Goal: Task Accomplishment & Management: Manage account settings

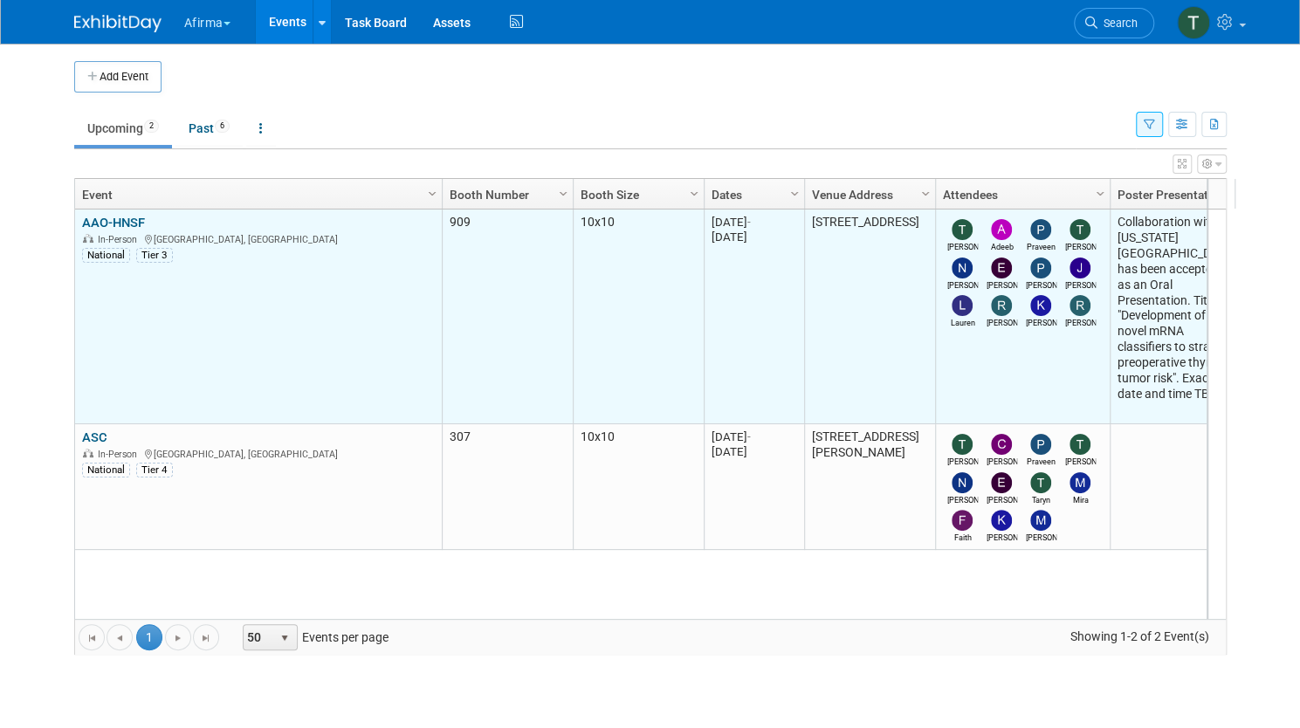
click at [104, 231] on div "In-Person Indianapolis, IN" at bounding box center [258, 238] width 352 height 15
click at [108, 224] on link "AAO-HNSF" at bounding box center [113, 223] width 63 height 16
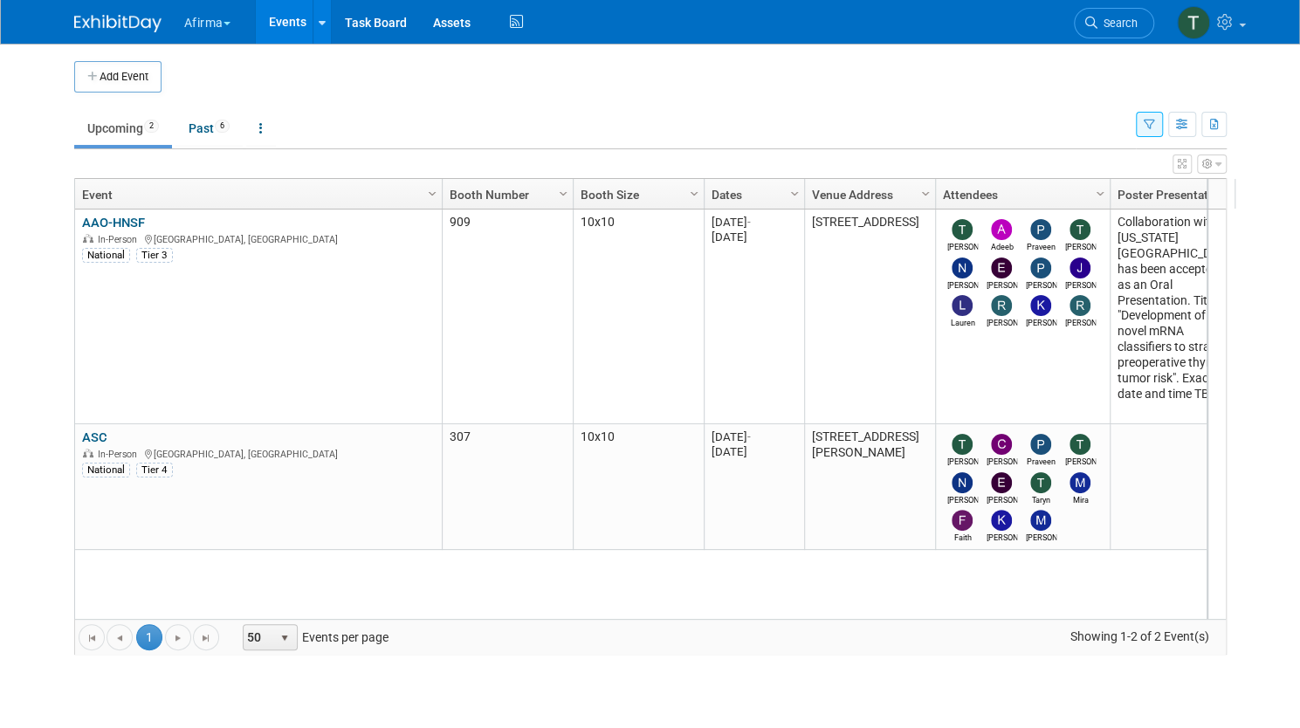
click at [96, 205] on link "Event" at bounding box center [256, 195] width 348 height 30
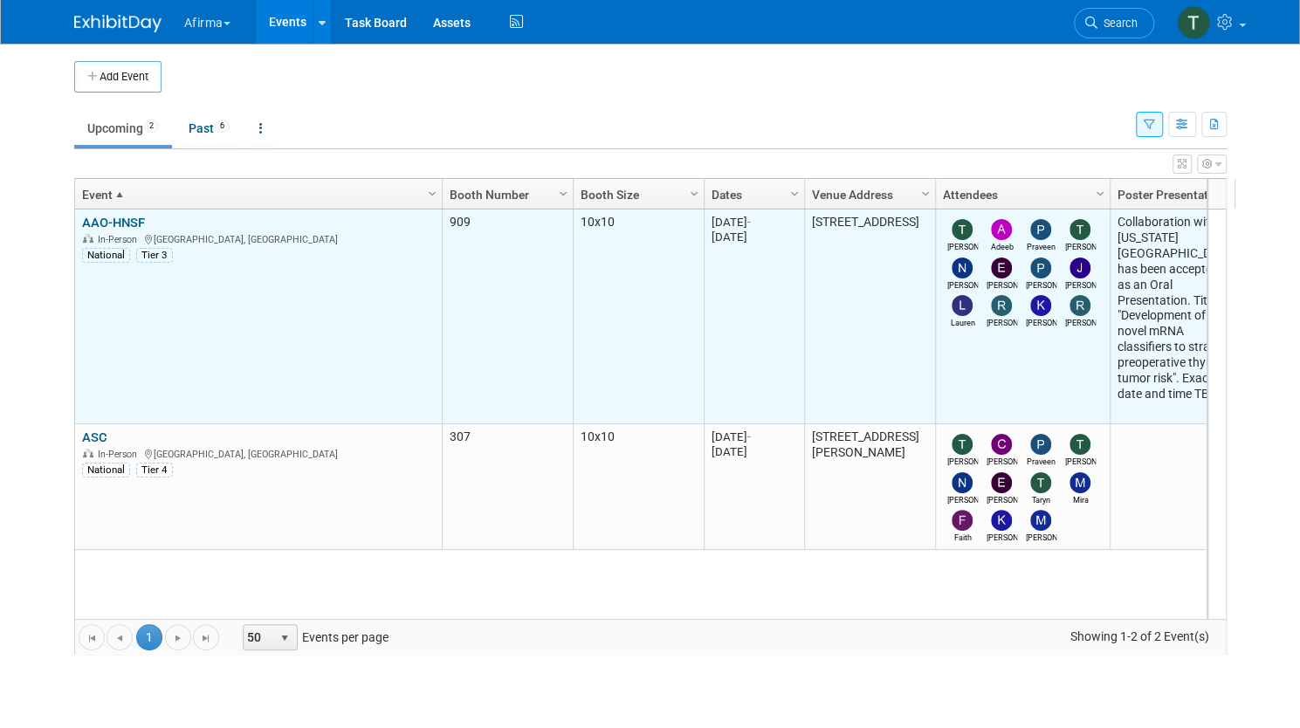
click at [101, 219] on link "AAO-HNSF" at bounding box center [113, 223] width 63 height 16
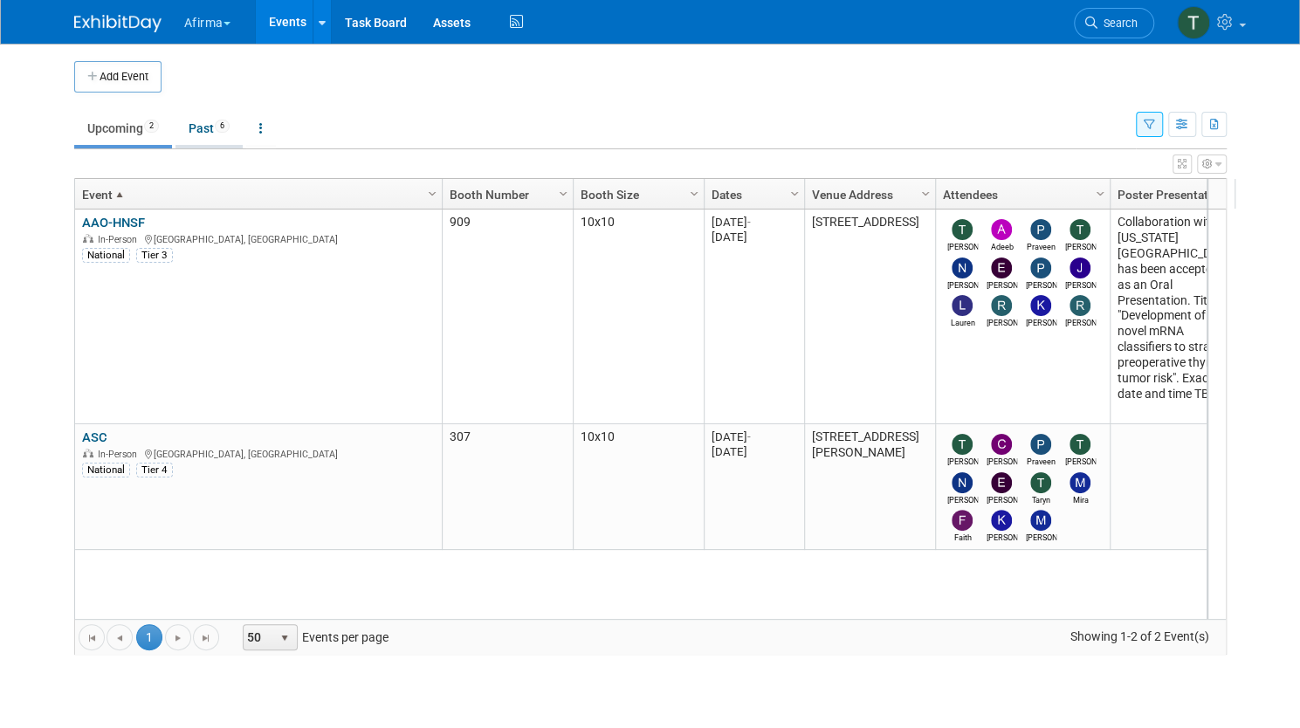
click at [215, 123] on span "6" at bounding box center [222, 126] width 15 height 13
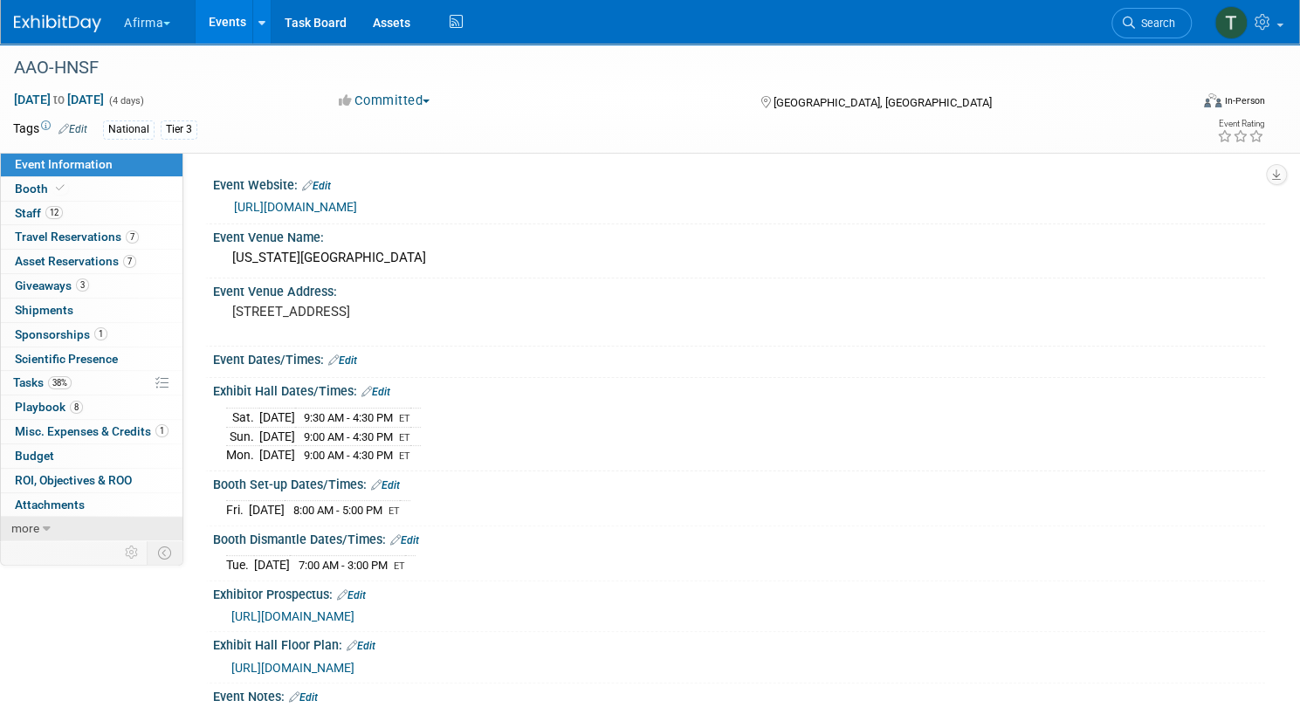
click at [134, 528] on link "more" at bounding box center [92, 529] width 182 height 24
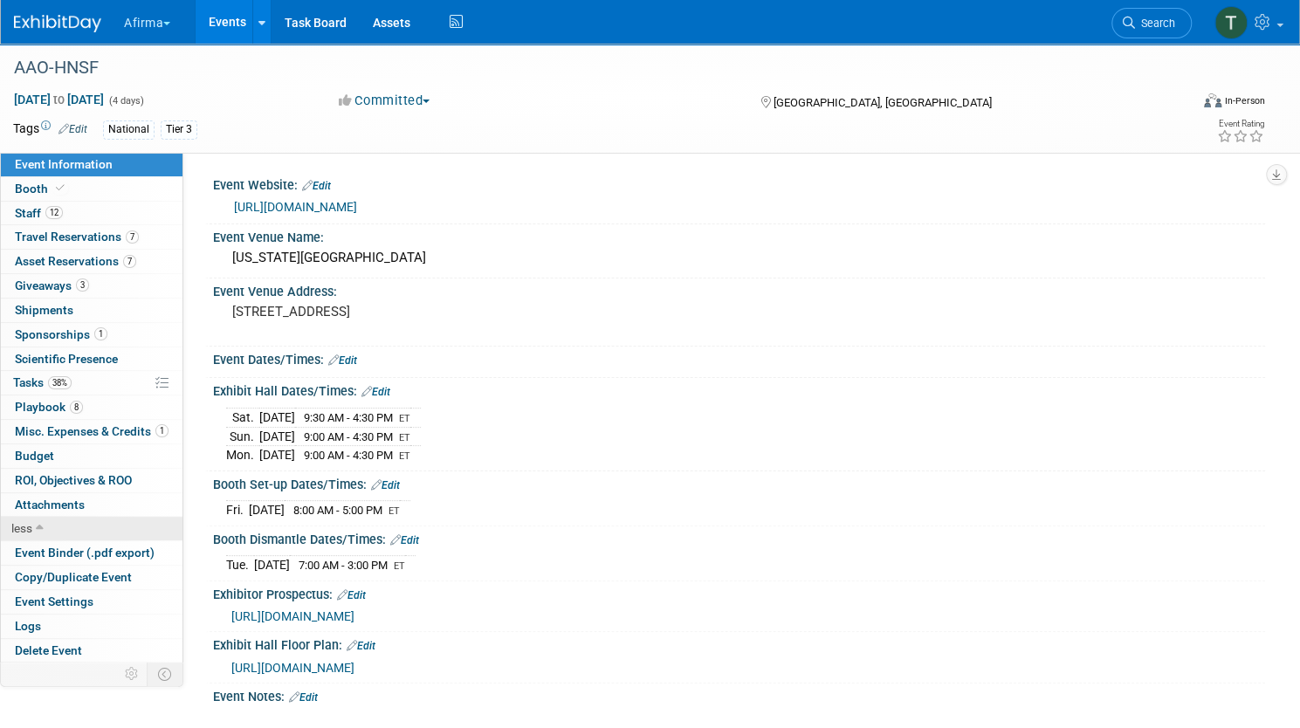
click at [134, 528] on link "less" at bounding box center [92, 529] width 182 height 24
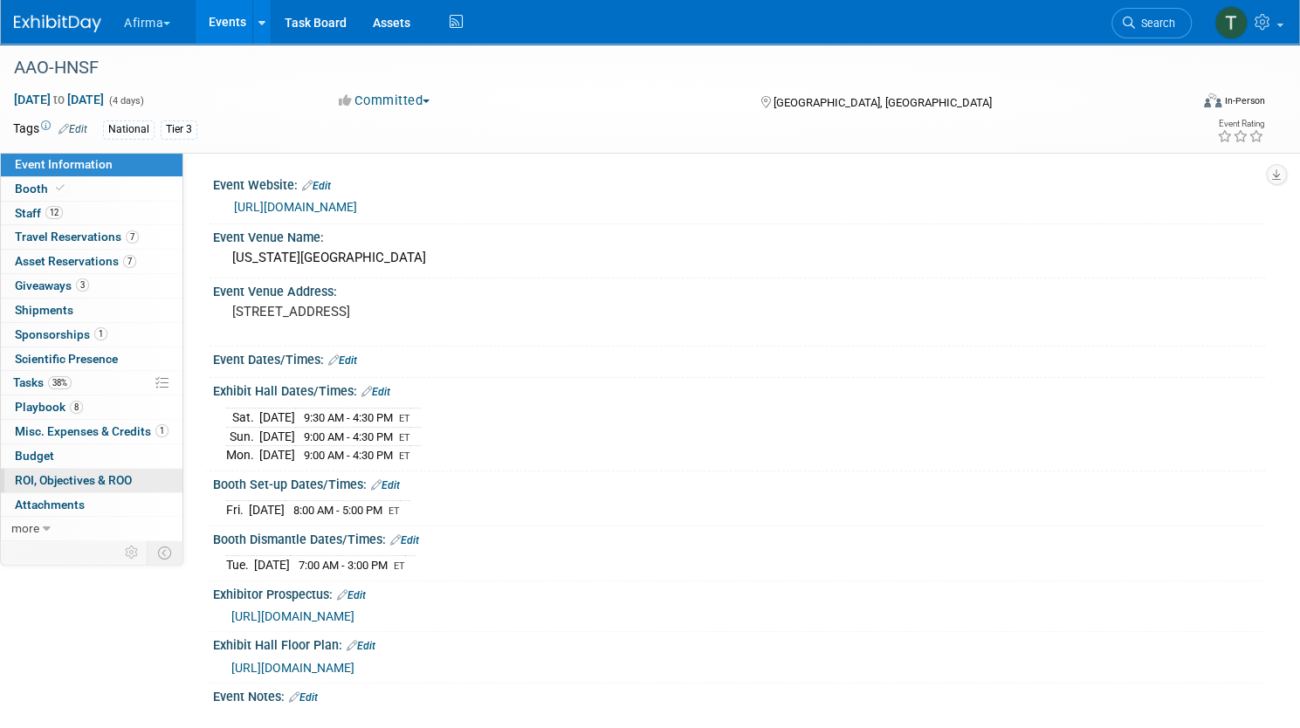
click at [132, 482] on span "ROI, Objectives & ROO 0" at bounding box center [73, 480] width 117 height 14
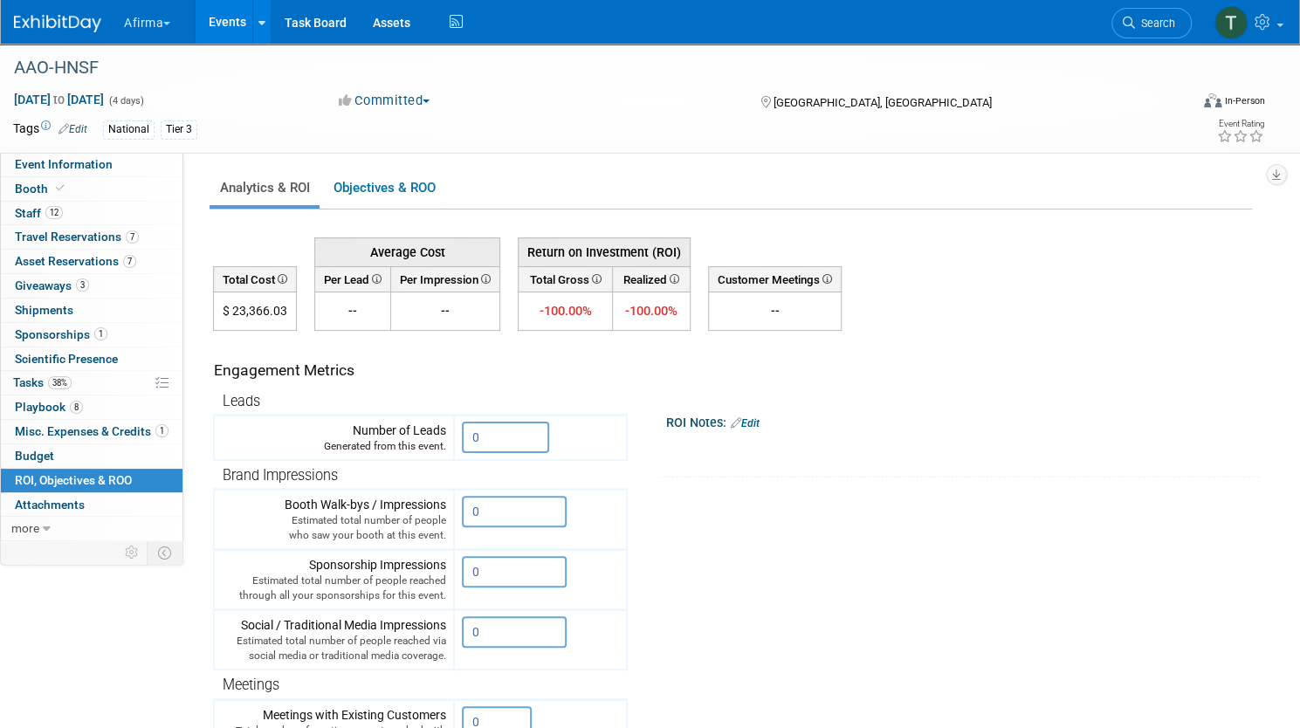
click at [416, 156] on div "Event Website: Edit https://www.entnet.org/events/annual-meeting/exhibit/ Event…" at bounding box center [724, 345] width 1082 height 384
click at [430, 191] on link "Objectives & ROO 0" at bounding box center [384, 188] width 122 height 34
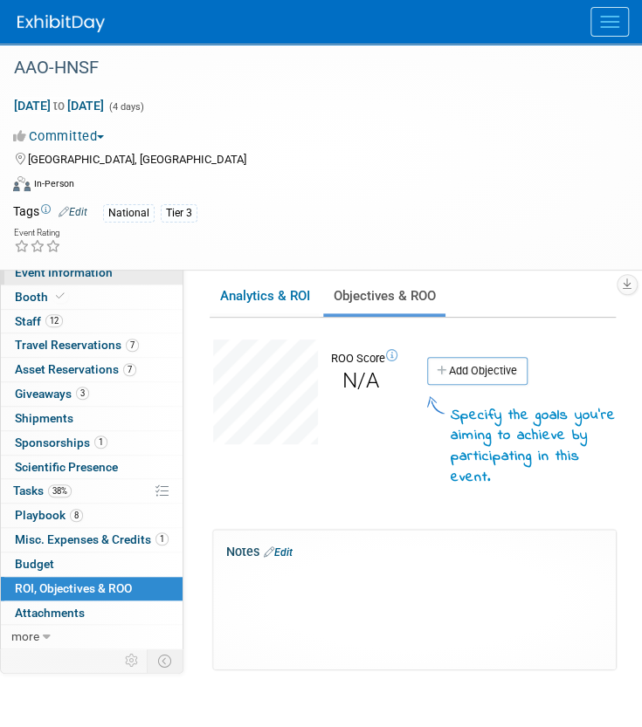
click at [86, 268] on span "Event Information" at bounding box center [64, 272] width 98 height 14
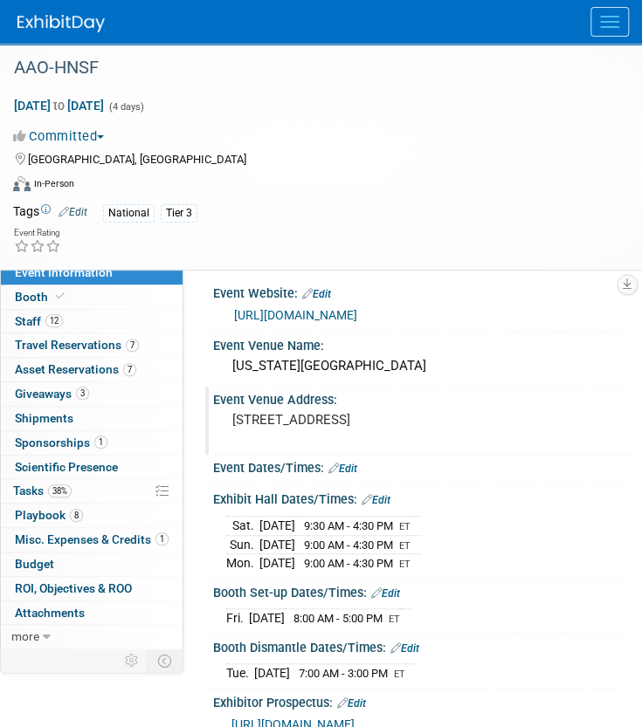
scroll to position [318, 0]
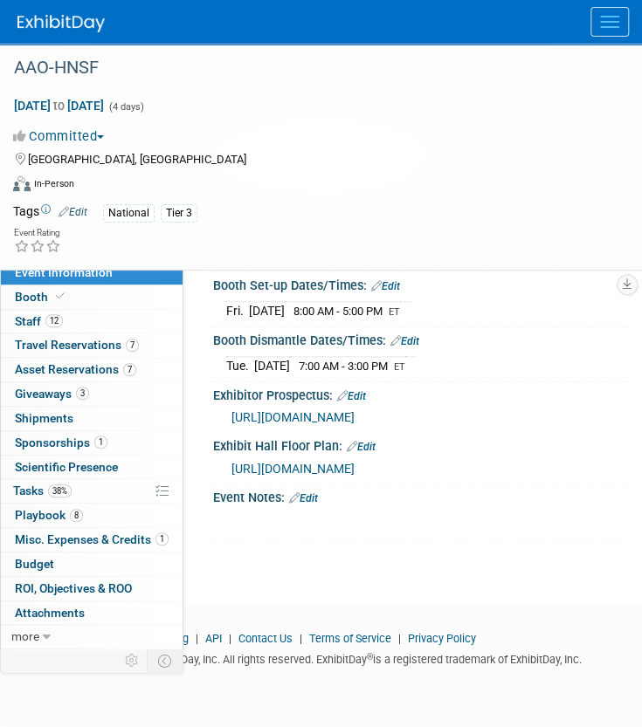
click at [306, 500] on link "Edit" at bounding box center [303, 498] width 29 height 12
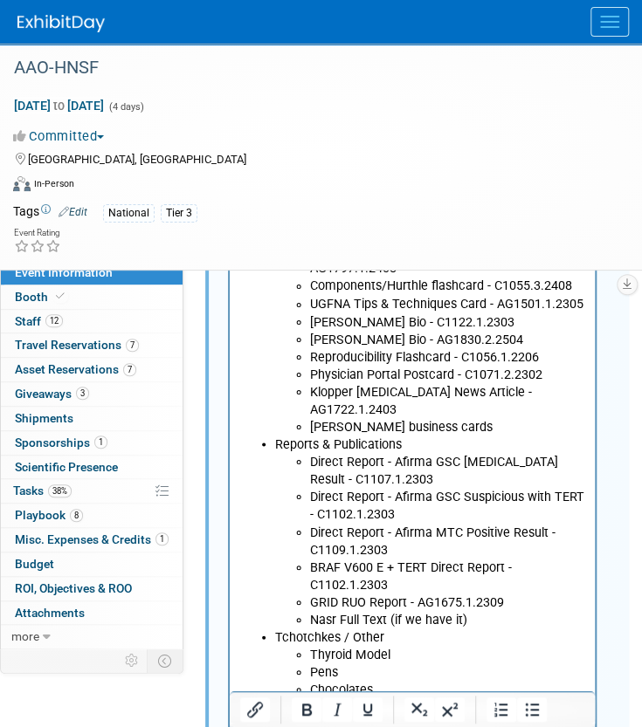
scroll to position [939, 0]
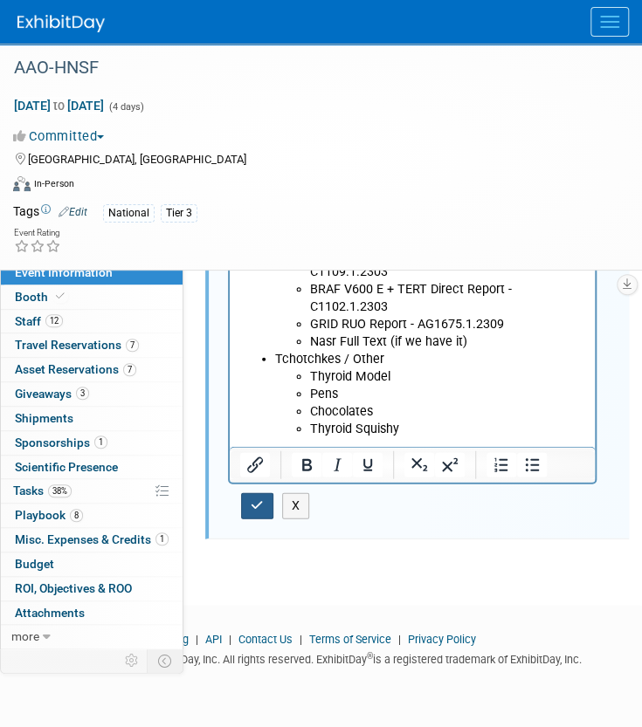
click at [252, 511] on icon "button" at bounding box center [257, 505] width 13 height 12
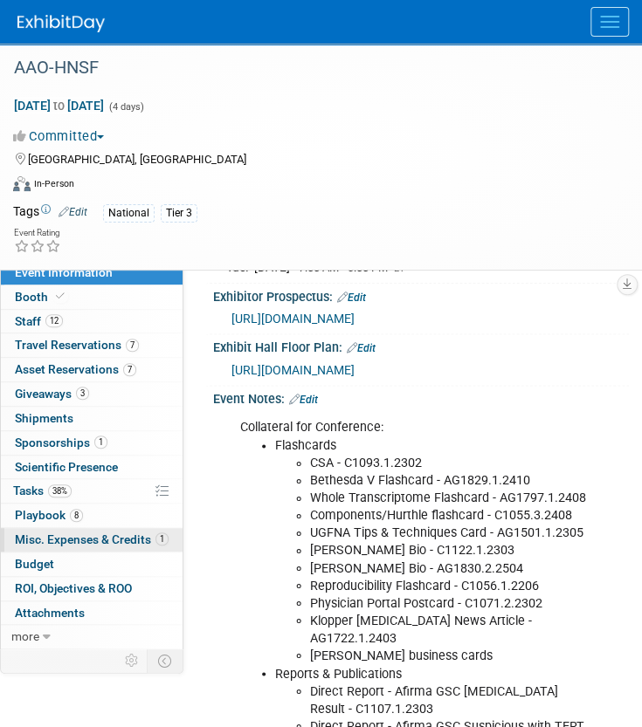
scroll to position [786, 0]
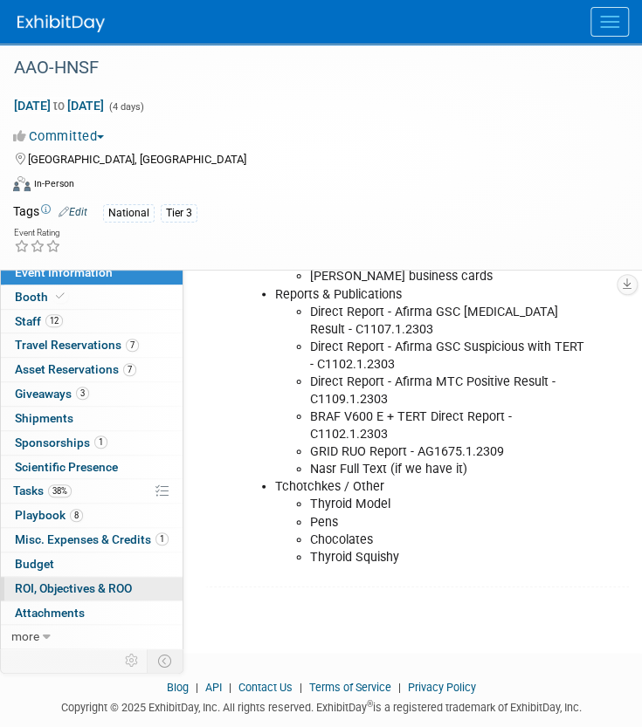
click at [55, 585] on span "ROI, Objectives & ROO 0" at bounding box center [73, 588] width 117 height 14
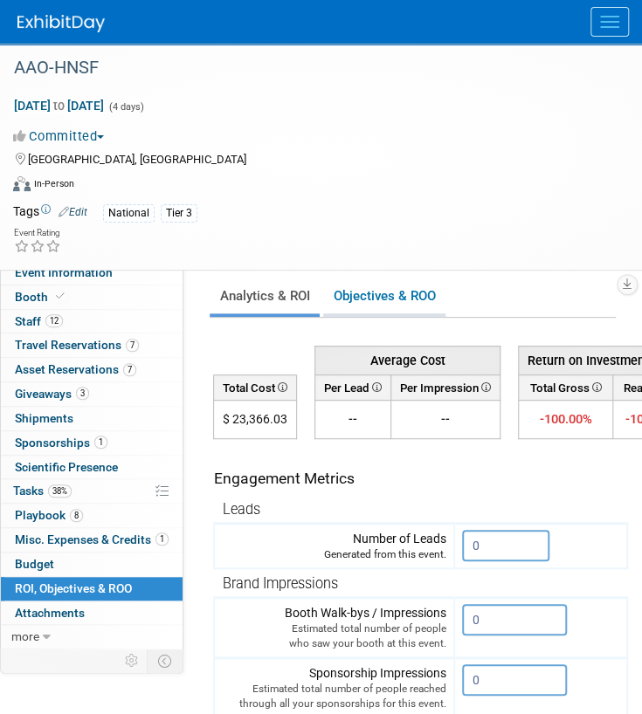
click at [395, 303] on link "Objectives & ROO 0" at bounding box center [384, 296] width 122 height 34
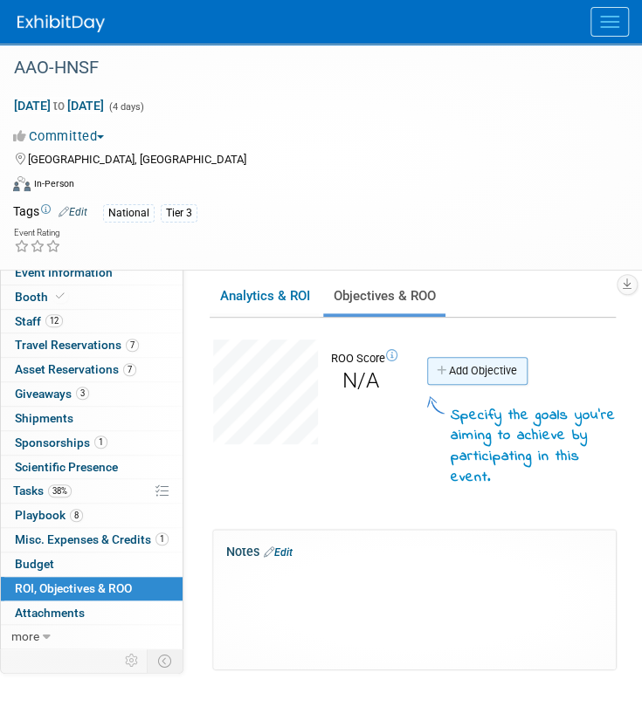
click at [477, 362] on link "Add Objective" at bounding box center [477, 371] width 100 height 28
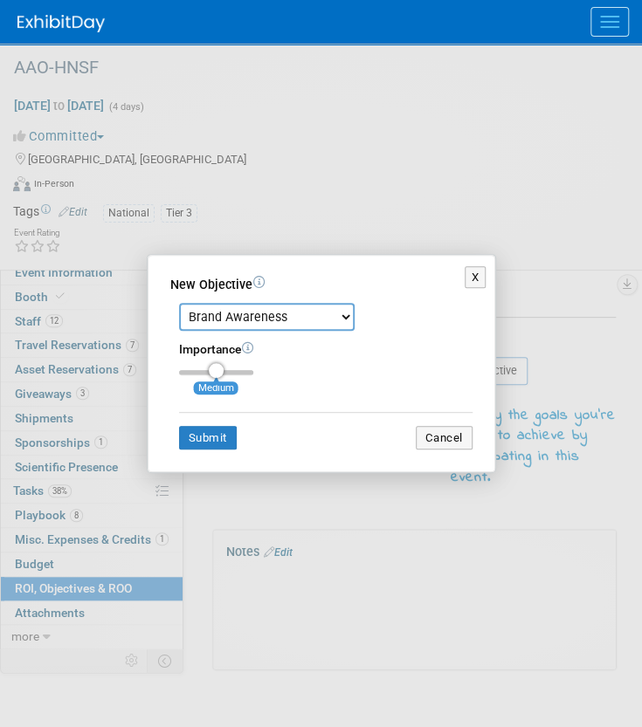
click at [244, 306] on select "Brand Awareness Competition Research Customer Retention Feedback Collection Lea…" at bounding box center [266, 317] width 175 height 28
select select "11"
click at [179, 303] on select "Brand Awareness Competition Research Customer Retention Feedback Collection Lea…" at bounding box center [266, 317] width 175 height 28
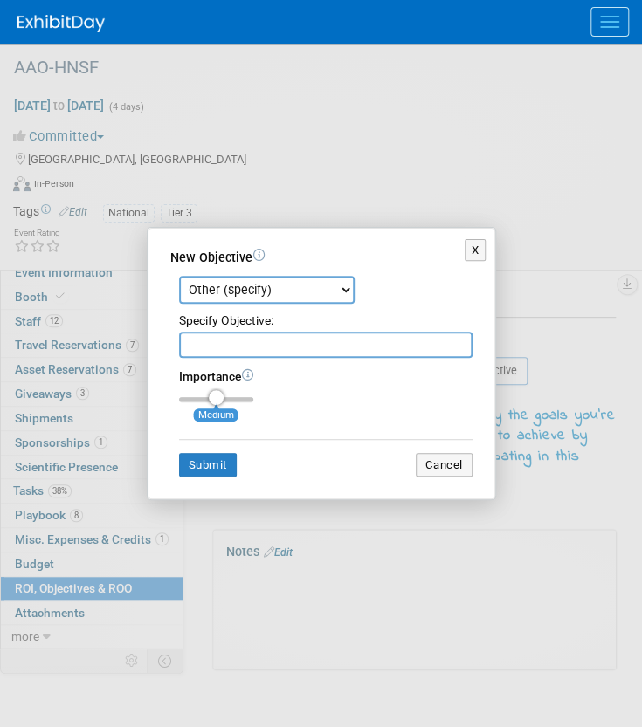
drag, startPoint x: 272, startPoint y: 343, endPoint x: 263, endPoint y: 341, distance: 8.9
click at [272, 343] on input "text" at bounding box center [325, 345] width 293 height 26
paste input "Showcase the research made possible w\ whole-transcriptome-derived analysis"
type input "Showcase the research made possible w\ whole-transcriptome-derived analysis"
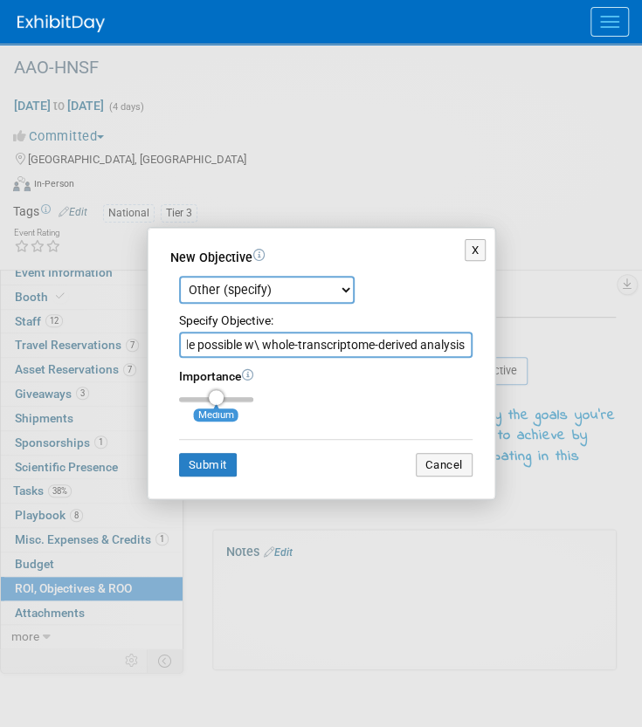
scroll to position [0, 0]
drag, startPoint x: 213, startPoint y: 395, endPoint x: 255, endPoint y: 420, distance: 48.5
type input "3"
click at [253, 398] on input "range" at bounding box center [216, 399] width 74 height 5
click at [223, 471] on button "Submit" at bounding box center [208, 465] width 58 height 24
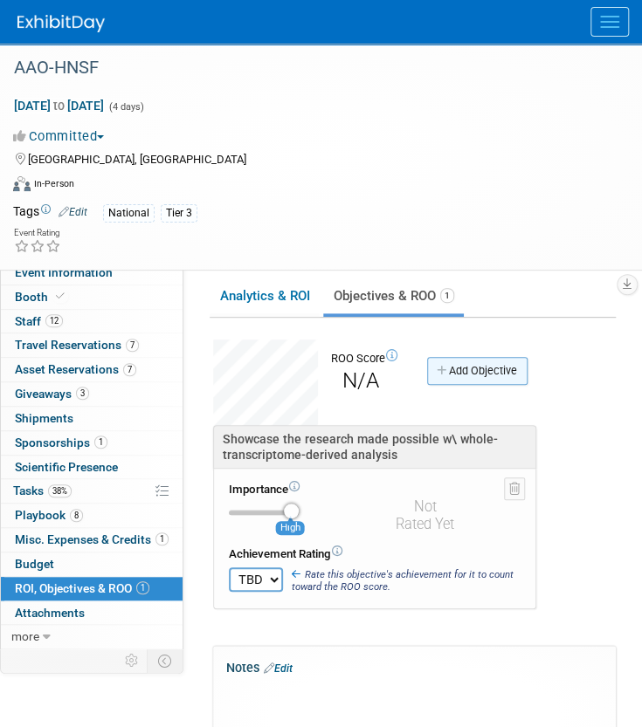
click at [452, 375] on link "Add Objective" at bounding box center [477, 371] width 100 height 28
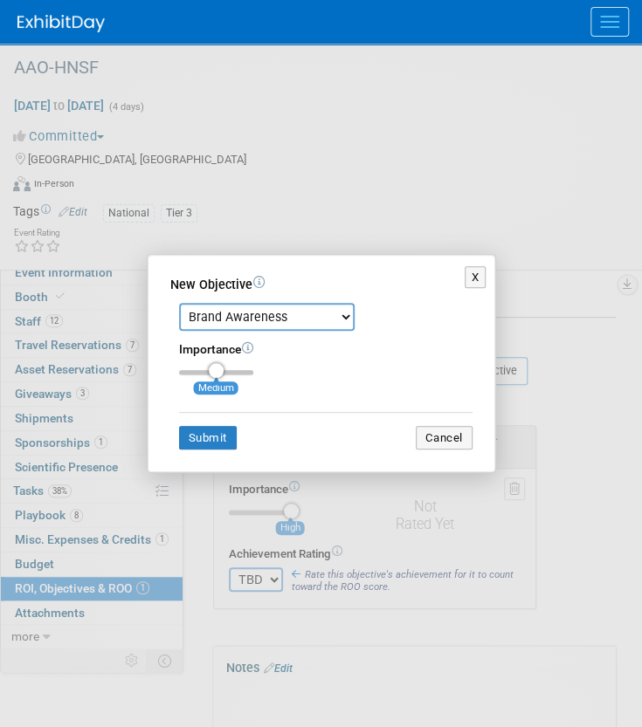
click at [289, 308] on select "Brand Awareness Competition Research Customer Retention Feedback Collection Lea…" at bounding box center [266, 317] width 175 height 28
select select "1"
click at [179, 303] on select "Brand Awareness Competition Research Customer Retention Feedback Collection Lea…" at bounding box center [266, 317] width 175 height 28
click at [217, 436] on button "Submit" at bounding box center [208, 438] width 58 height 24
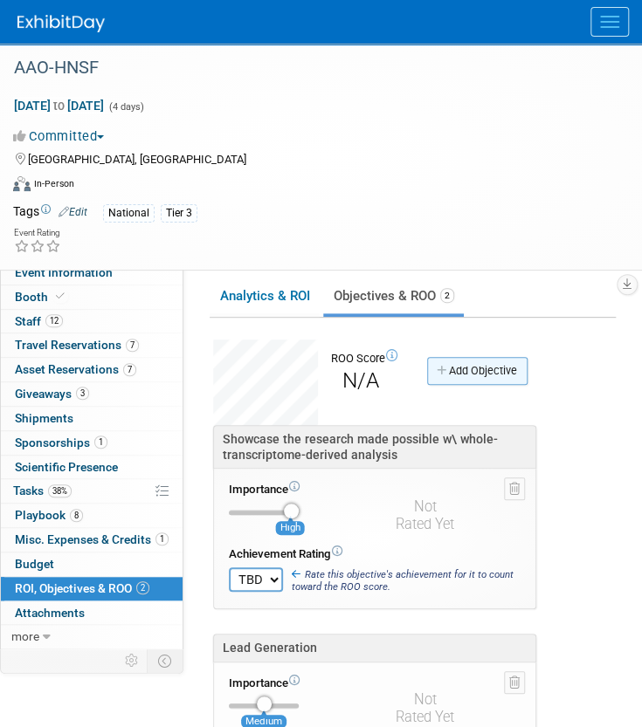
click at [464, 367] on link "Add Objective" at bounding box center [477, 371] width 100 height 28
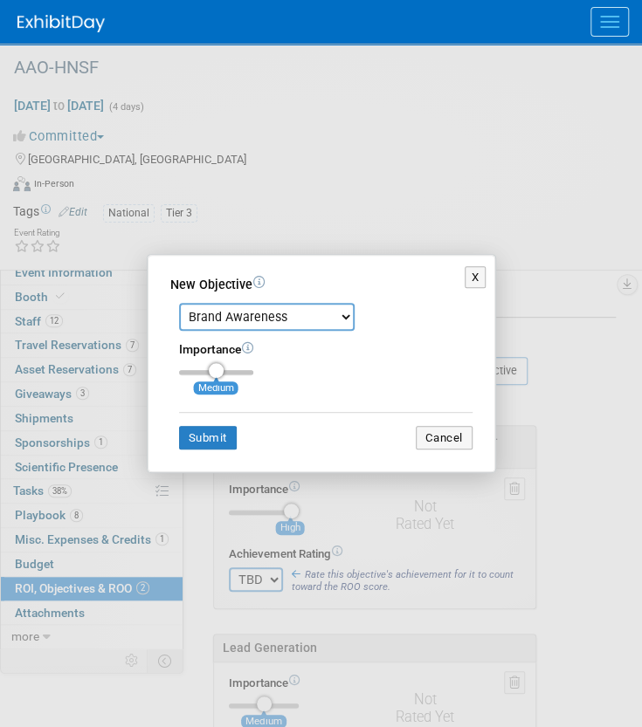
click at [261, 326] on select "Brand Awareness Competition Research Customer Retention Feedback Collection Lea…" at bounding box center [266, 317] width 175 height 28
select select "11"
click at [179, 303] on select "Brand Awareness Competition Research Customer Retention Feedback Collection Lea…" at bounding box center [266, 317] width 175 height 28
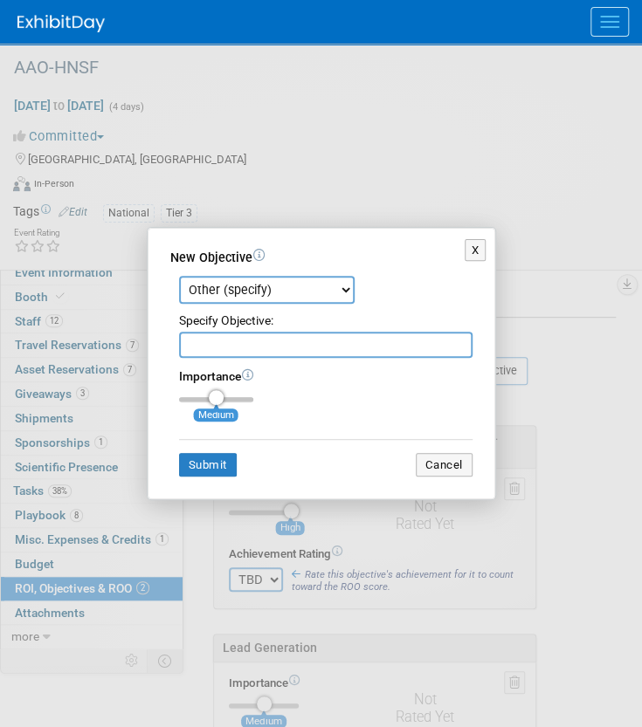
click at [224, 355] on input "text" at bounding box center [325, 345] width 293 height 26
paste input "Build greater awareness of ability to help determine surgery extent w/BV/VI"
type input "Build greater awareness of ability to help determine surgery extent w/BV/VI"
click at [223, 461] on button "Submit" at bounding box center [208, 465] width 58 height 24
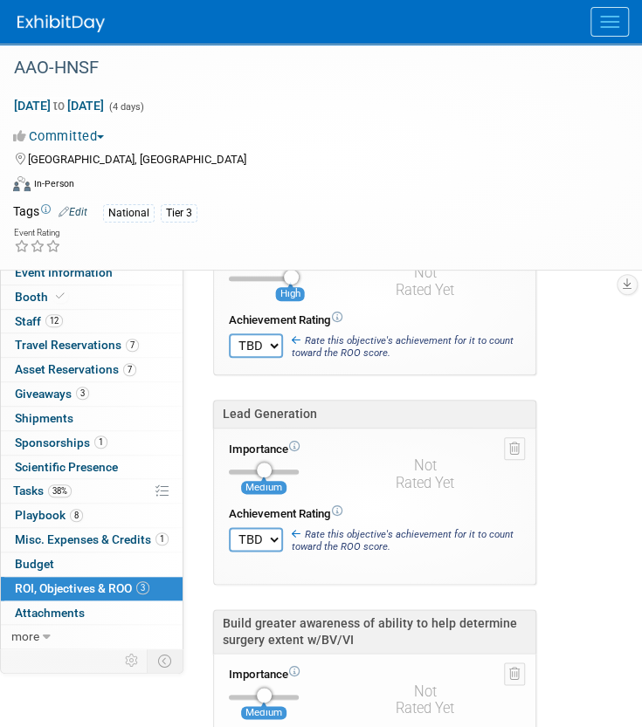
scroll to position [0, 0]
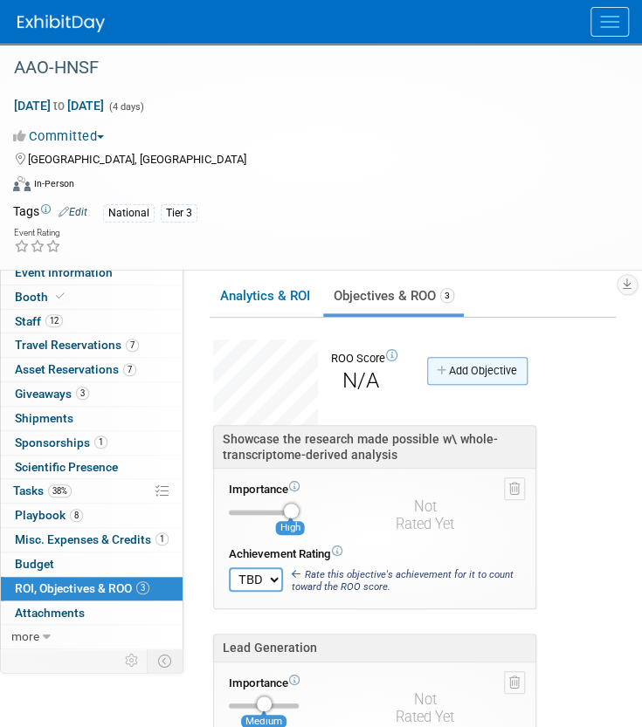
click at [492, 374] on link "Add Objective" at bounding box center [477, 371] width 100 height 28
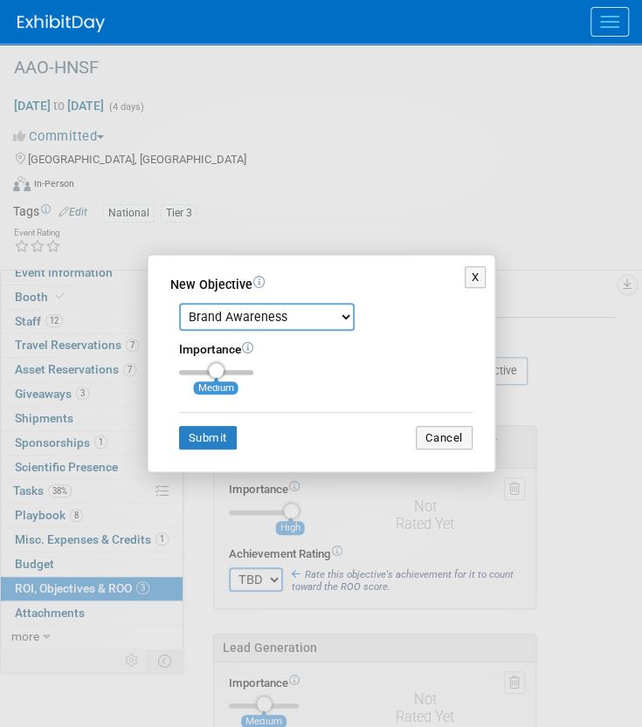
click at [276, 301] on div "Brand Awareness Competition Research Customer Retention Feedback Collection Lea…" at bounding box center [325, 312] width 293 height 37
click at [283, 317] on select "Brand Awareness Competition Research Customer Retention Feedback Collection Lea…" at bounding box center [266, 317] width 175 height 28
select select "11"
click at [179, 303] on select "Brand Awareness Competition Research Customer Retention Feedback Collection Lea…" at bounding box center [266, 317] width 175 height 28
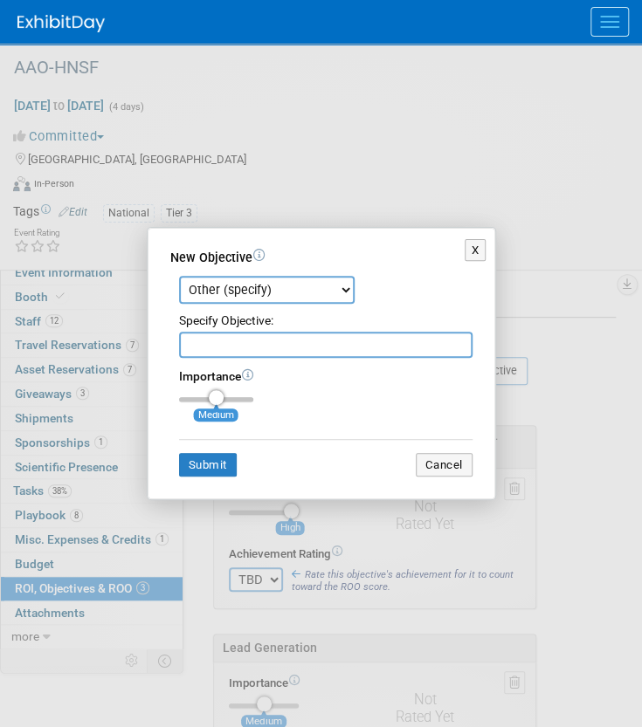
click at [236, 360] on div "Brand Awareness Competition Research Customer Retention Feedback Collection Lea…" at bounding box center [321, 372] width 302 height 210
click at [229, 355] on input "text" at bounding box center [325, 345] width 293 height 26
type input "Promote our two oral presentations"
drag, startPoint x: 279, startPoint y: 413, endPoint x: 297, endPoint y: 422, distance: 19.5
type input "3"
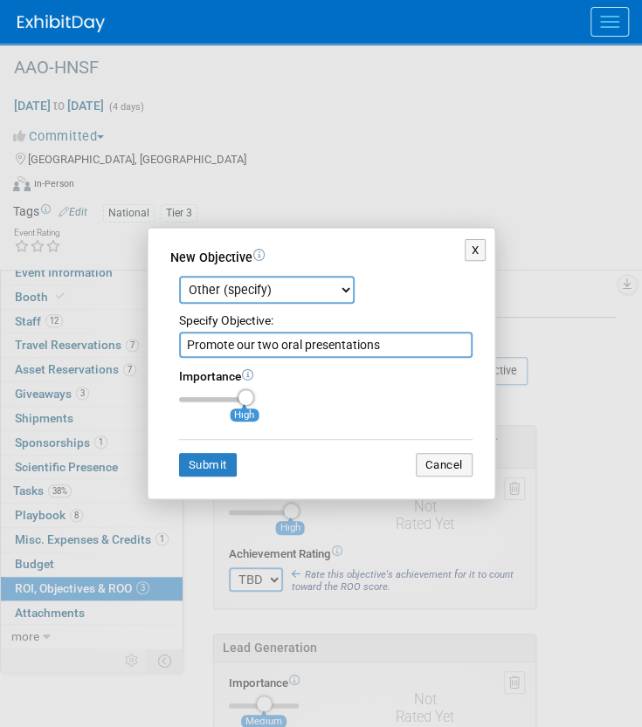
click at [253, 402] on input "range" at bounding box center [216, 399] width 74 height 5
click at [182, 464] on button "Submit" at bounding box center [208, 465] width 58 height 24
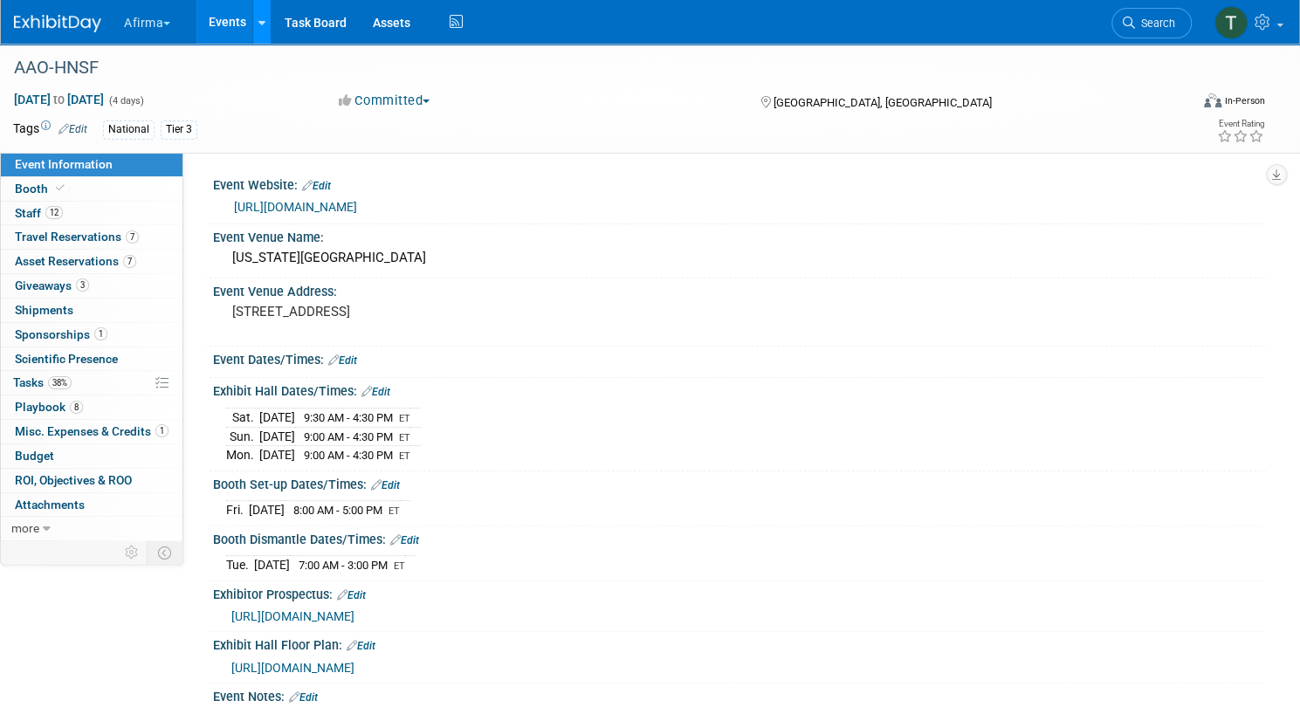
click at [265, 24] on icon at bounding box center [261, 22] width 7 height 11
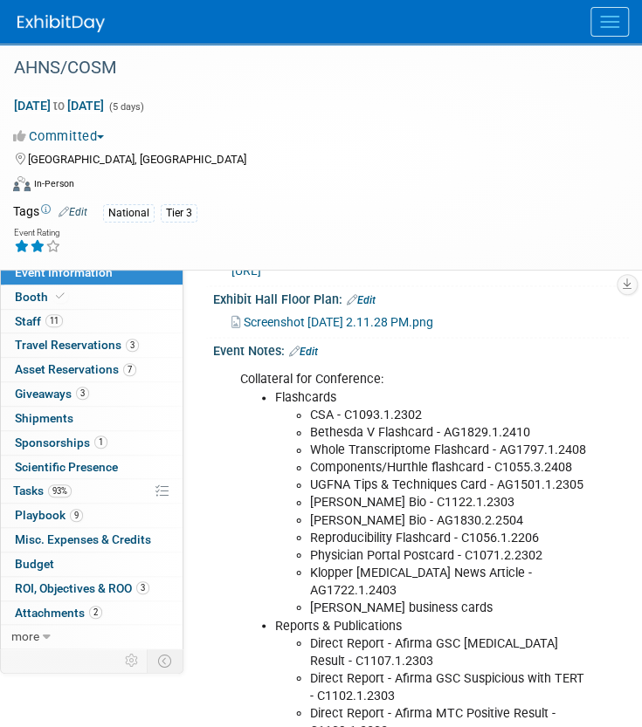
scroll to position [786, 0]
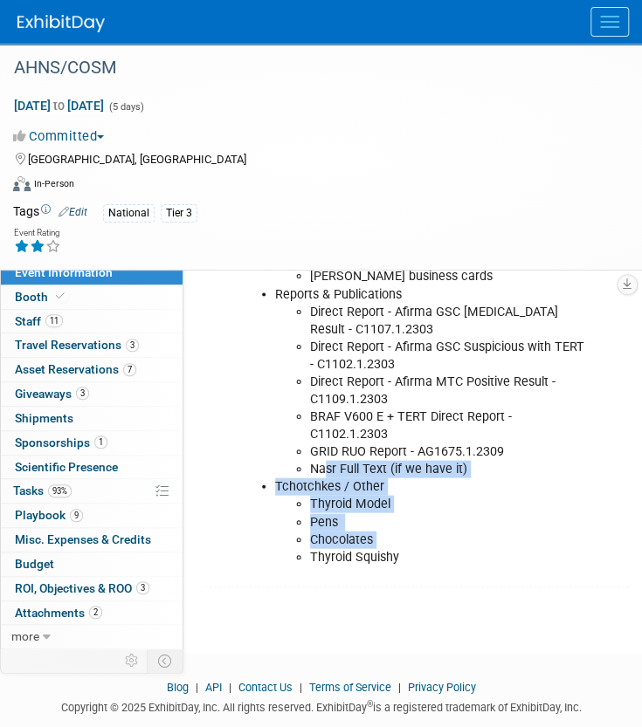
drag, startPoint x: 400, startPoint y: 521, endPoint x: 329, endPoint y: 437, distance: 110.3
click at [329, 443] on ul "GRID RUO Report - AG1675.1.2309 Nasr Full Text (if we have it) Tchotchkes / Oth…" at bounding box center [413, 504] width 346 height 123
click at [413, 531] on li "Chocolates ​" at bounding box center [448, 539] width 276 height 17
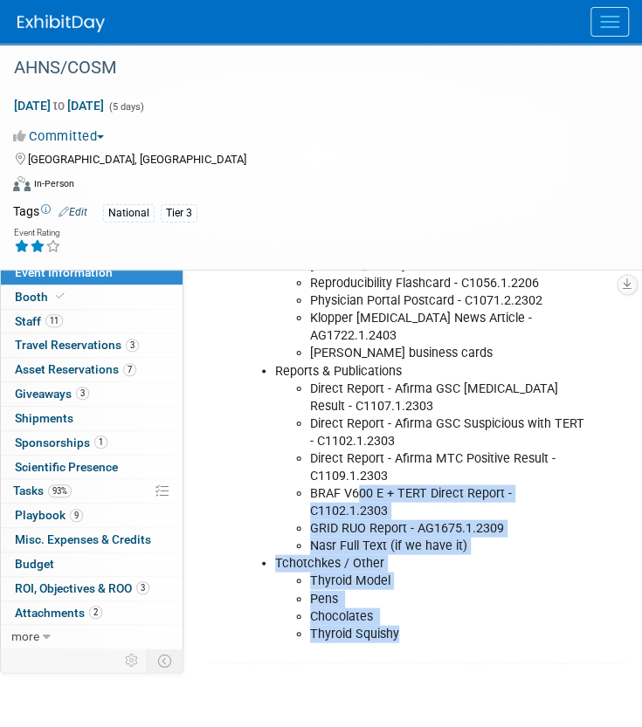
scroll to position [437, 0]
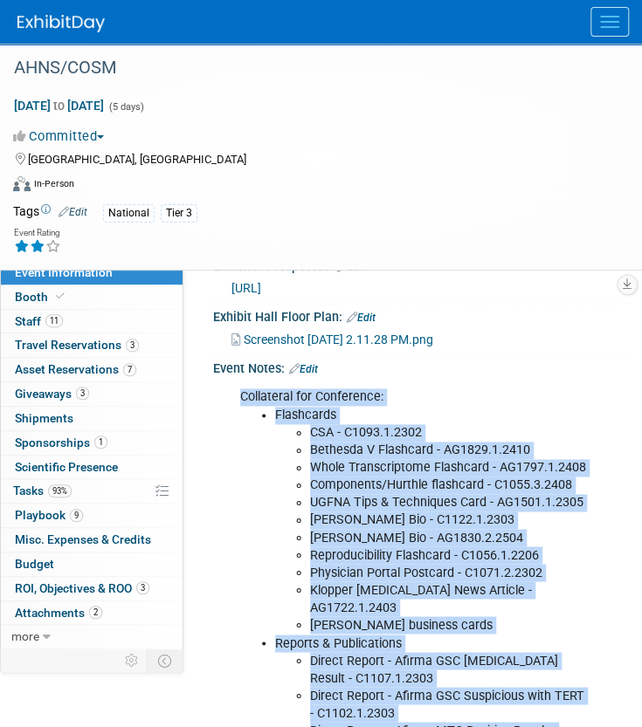
drag, startPoint x: 405, startPoint y: 539, endPoint x: 206, endPoint y: 383, distance: 252.5
click at [206, 383] on div "Event Notes: Edit Collateral for Conference: Flashcards CSA - C1093.1.2302 Beth…" at bounding box center [416, 645] width 423 height 581
copy div "Collateral for Conference: Flashcards CSA - C1093.1.2302 Bethesda V Flashcard -…"
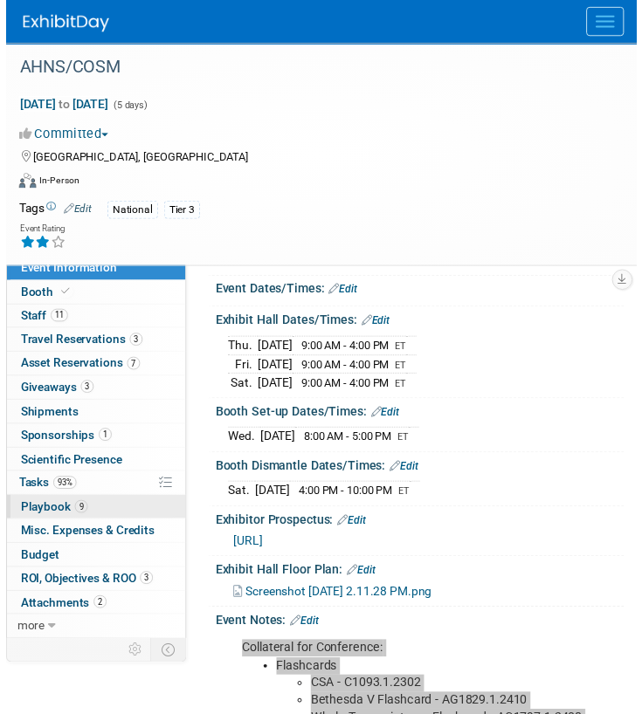
scroll to position [0, 0]
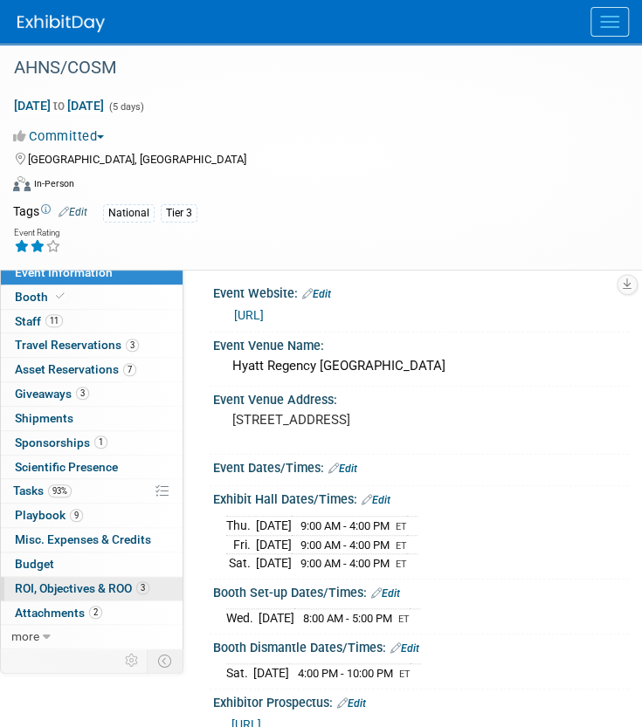
click at [100, 586] on span "ROI, Objectives & ROO 3" at bounding box center [82, 588] width 134 height 14
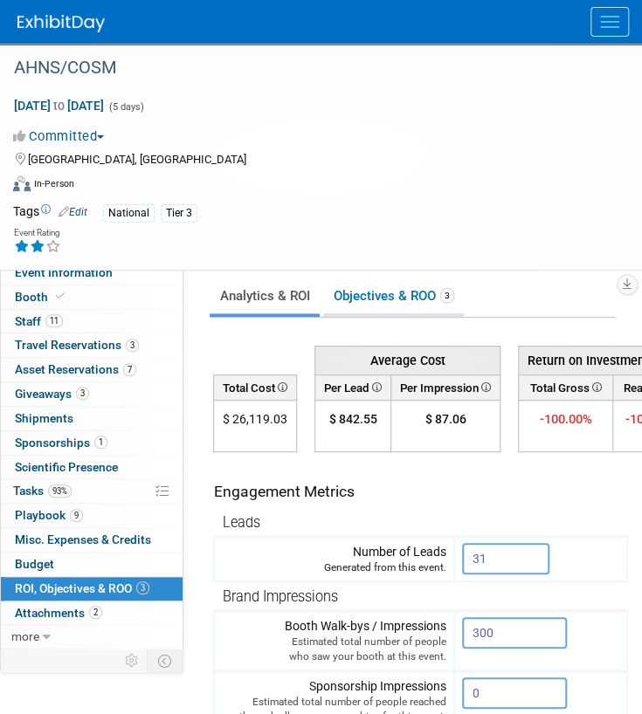
click at [369, 299] on link "Objectives & ROO 3" at bounding box center [393, 296] width 141 height 34
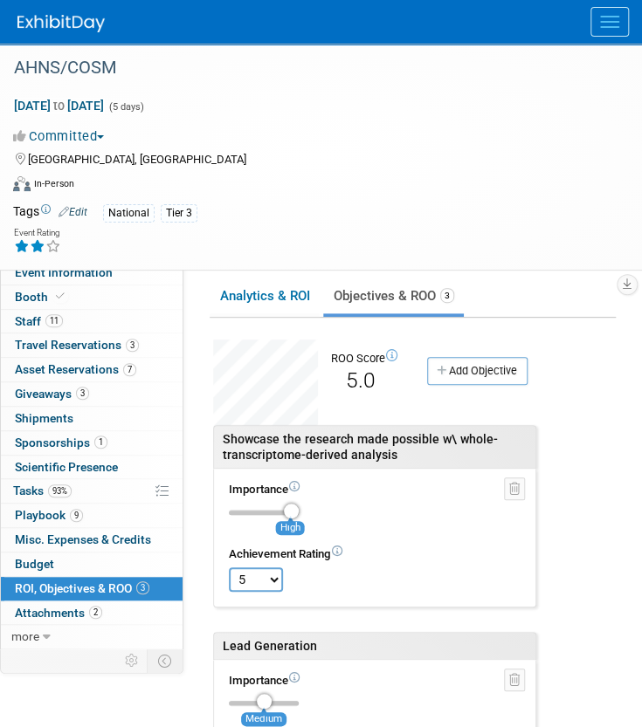
drag, startPoint x: 416, startPoint y: 461, endPoint x: 196, endPoint y: 447, distance: 221.3
click at [196, 447] on div "Event Website: Edit [URL] Event Venue Name: Hyatt Regency [GEOGRAPHIC_DATA] Eve…" at bounding box center [405, 453] width 445 height 384
click at [418, 460] on div "Showcase the research made possible w\ whole-transcriptome-derived analysis" at bounding box center [375, 447] width 304 height 32
drag, startPoint x: 429, startPoint y: 462, endPoint x: 218, endPoint y: 439, distance: 211.6
click at [218, 439] on div "Showcase the research made possible w\ whole-transcriptome-derived analysis" at bounding box center [374, 447] width 323 height 45
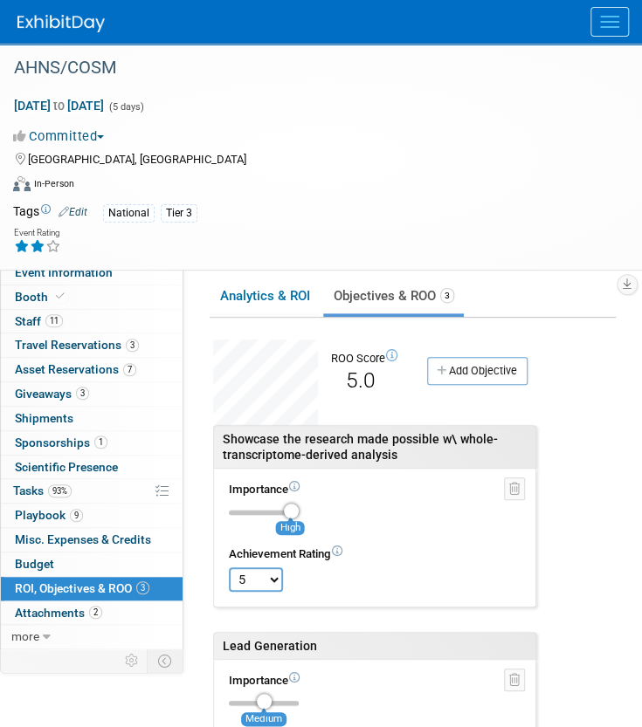
click at [420, 460] on div "Showcase the research made possible w\ whole-transcriptome-derived analysis" at bounding box center [375, 447] width 304 height 32
drag, startPoint x: 401, startPoint y: 457, endPoint x: 217, endPoint y: 429, distance: 185.5
click at [217, 429] on div "Showcase the research made possible w\ whole-transcriptome-derived analysis" at bounding box center [374, 447] width 323 height 45
copy div "Showcase the research made possible w\ whole-transcriptome-derived analysis"
click at [72, 324] on link "11 Staff 11" at bounding box center [92, 322] width 182 height 24
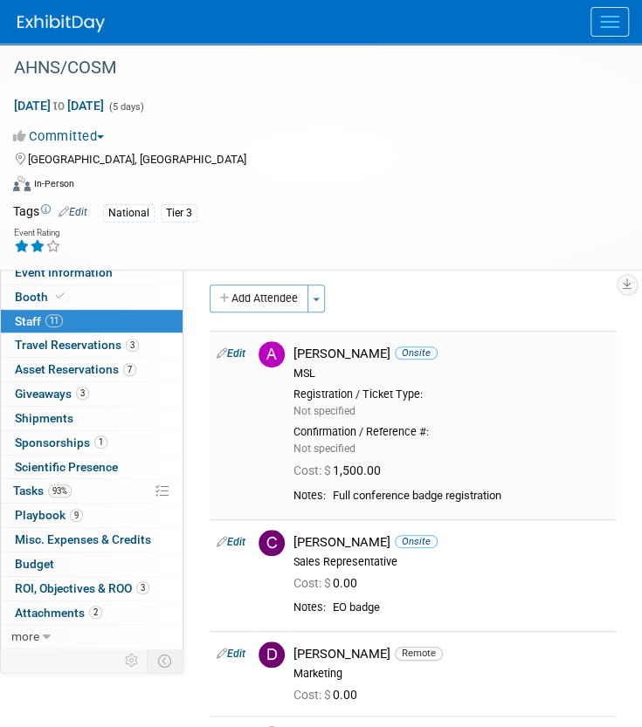
scroll to position [349, 0]
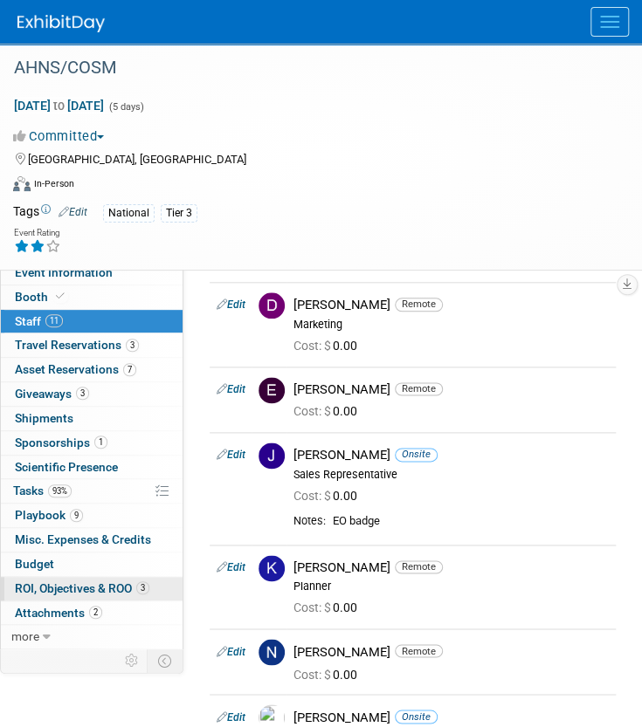
click at [93, 581] on span "ROI, Objectives & ROO 3" at bounding box center [82, 588] width 134 height 14
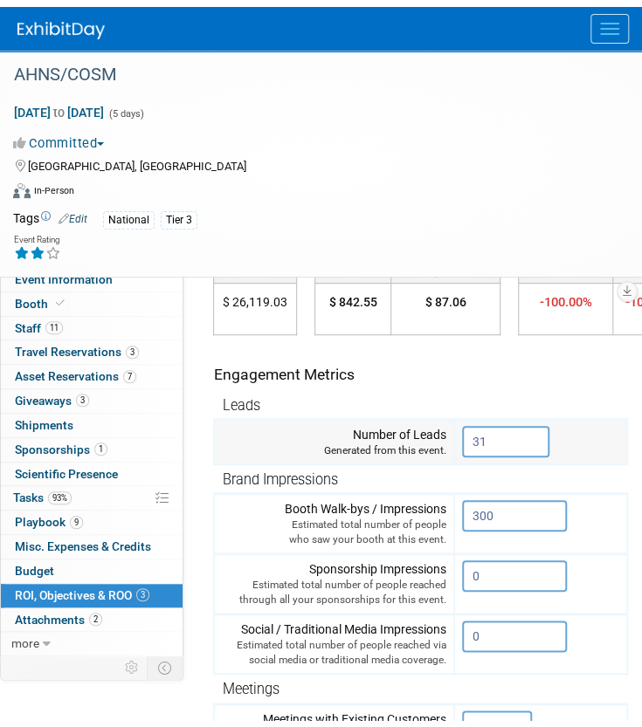
scroll to position [0, 0]
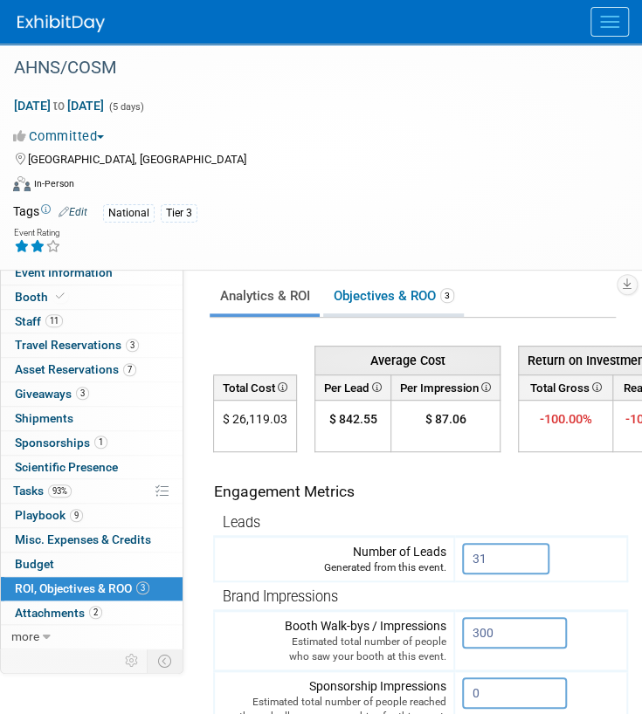
click at [358, 294] on link "Objectives & ROO 3" at bounding box center [393, 296] width 141 height 34
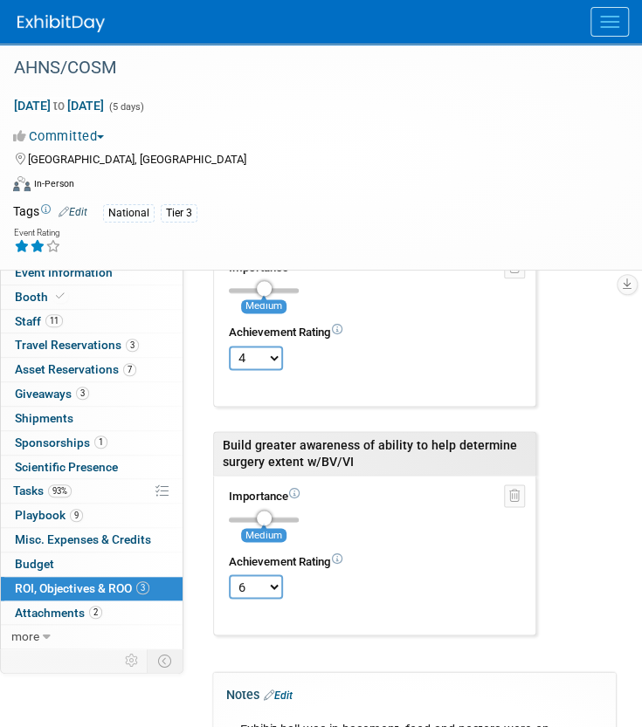
scroll to position [437, 0]
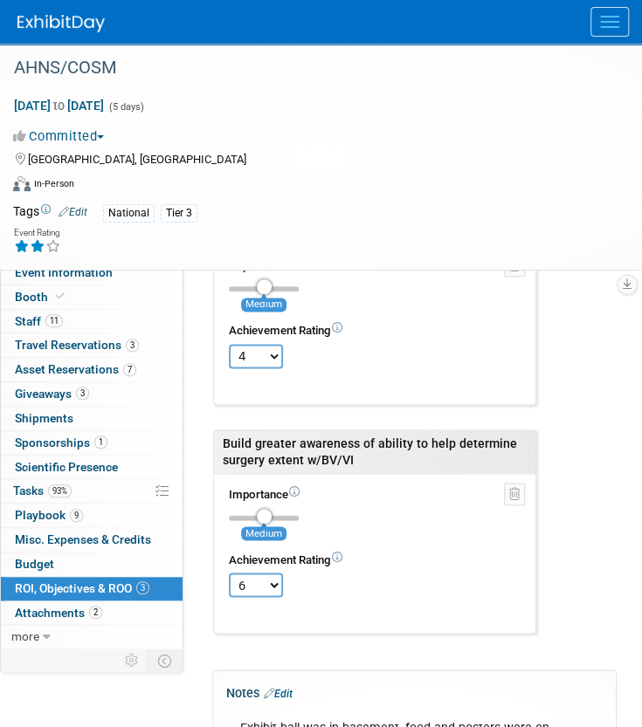
drag, startPoint x: 367, startPoint y: 451, endPoint x: 207, endPoint y: 441, distance: 160.1
click at [207, 441] on div "Build greater awareness of ability to help determine surgery extent w/BV/VI Imp…" at bounding box center [374, 532] width 349 height 204
copy div "Build greater awareness of ability to help determine surgery extent w/BV/VI"
click at [633, 406] on div "Event Information Event Info Booth Booth 11 Staff 11 Staff 3 Travel Reservation…" at bounding box center [321, 208] width 642 height 1203
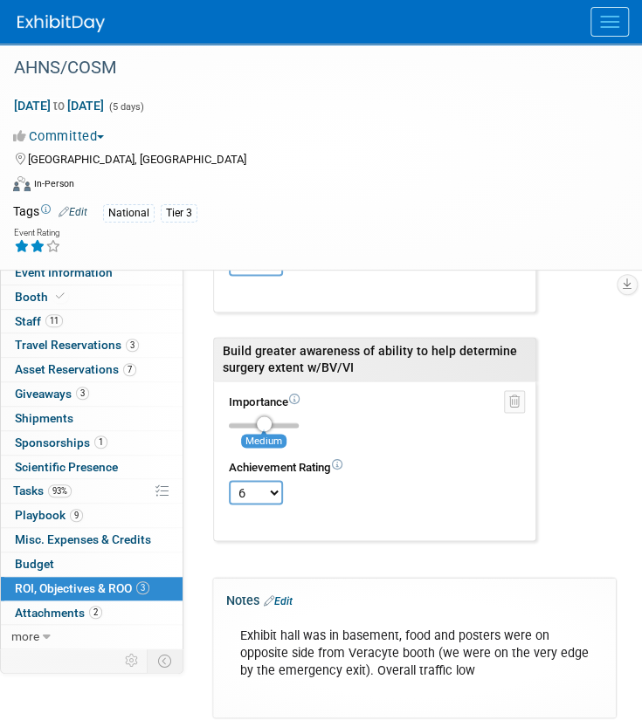
scroll to position [698, 0]
